Goal: Check status

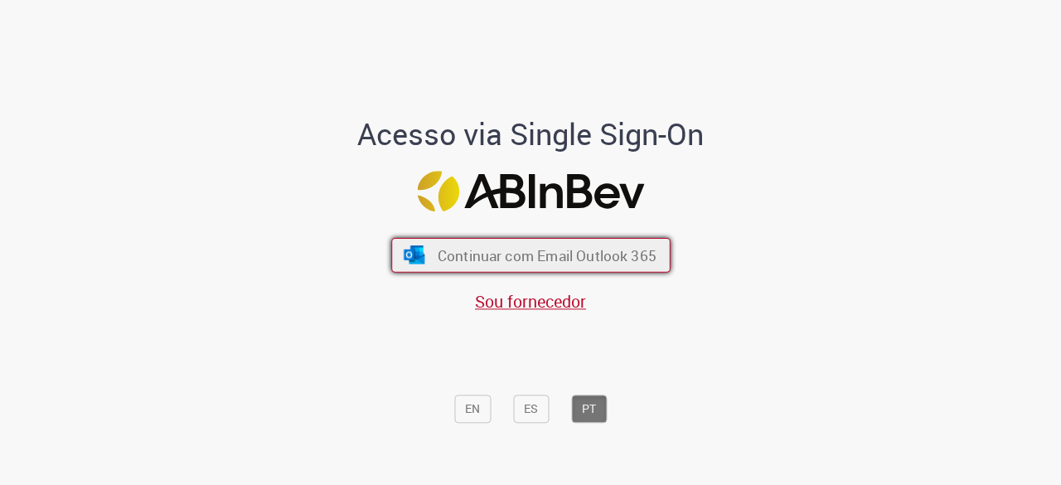
click at [540, 263] on span "Continuar com Email Outlook 365" at bounding box center [546, 255] width 219 height 19
